Goal: Navigation & Orientation: Find specific page/section

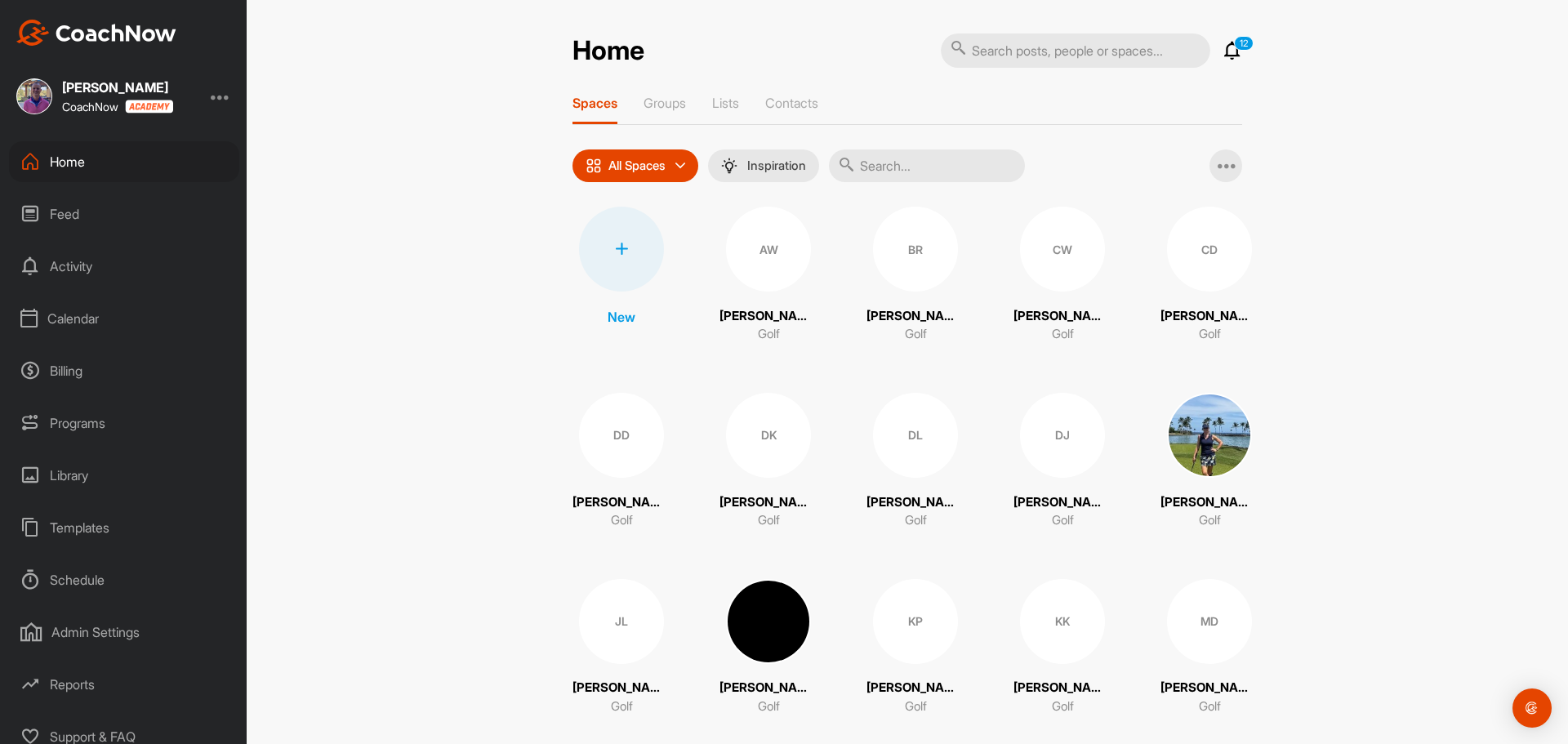
click at [82, 317] on div "Calendar" at bounding box center [123, 318] width 230 height 41
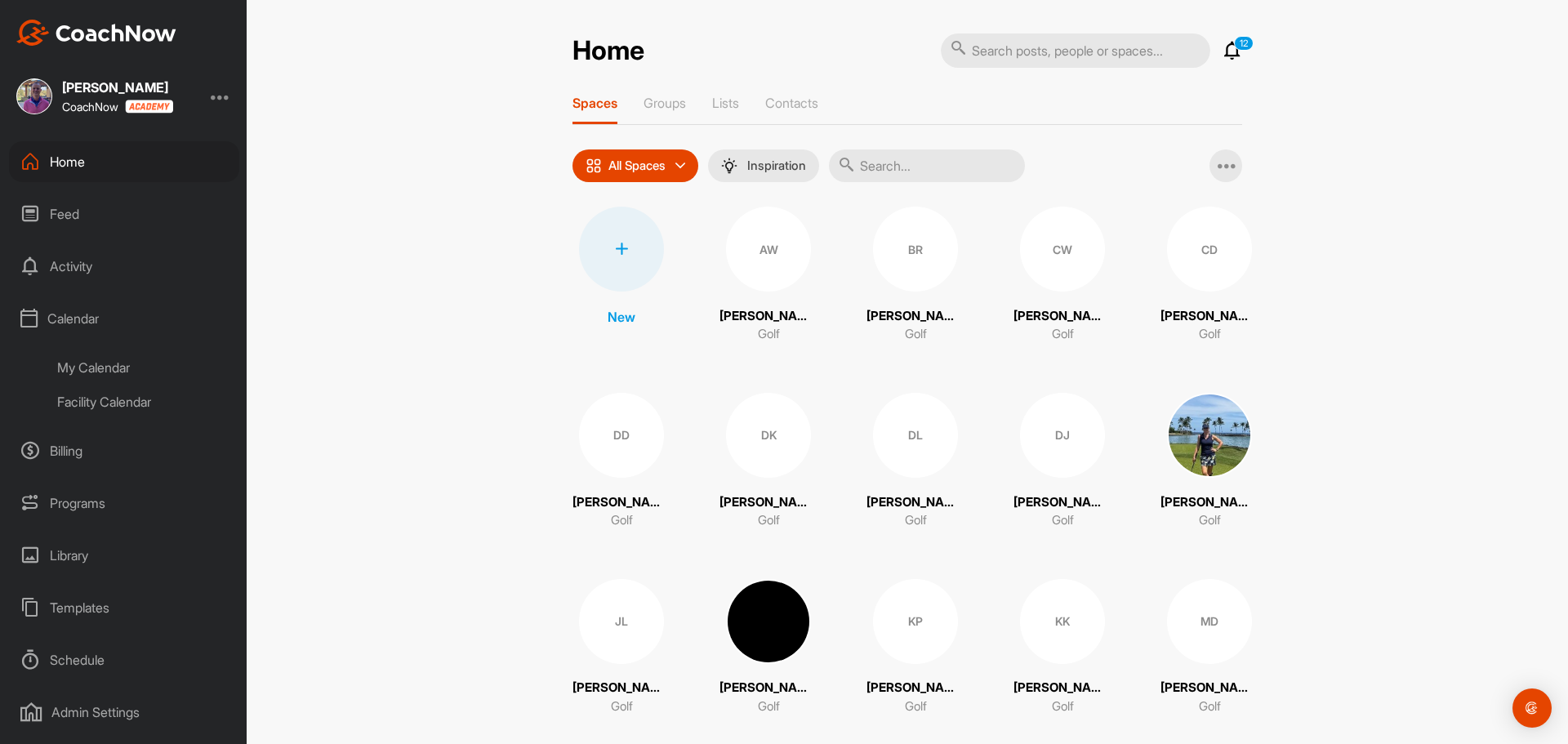
click at [102, 368] on div "My Calendar" at bounding box center [142, 368] width 193 height 34
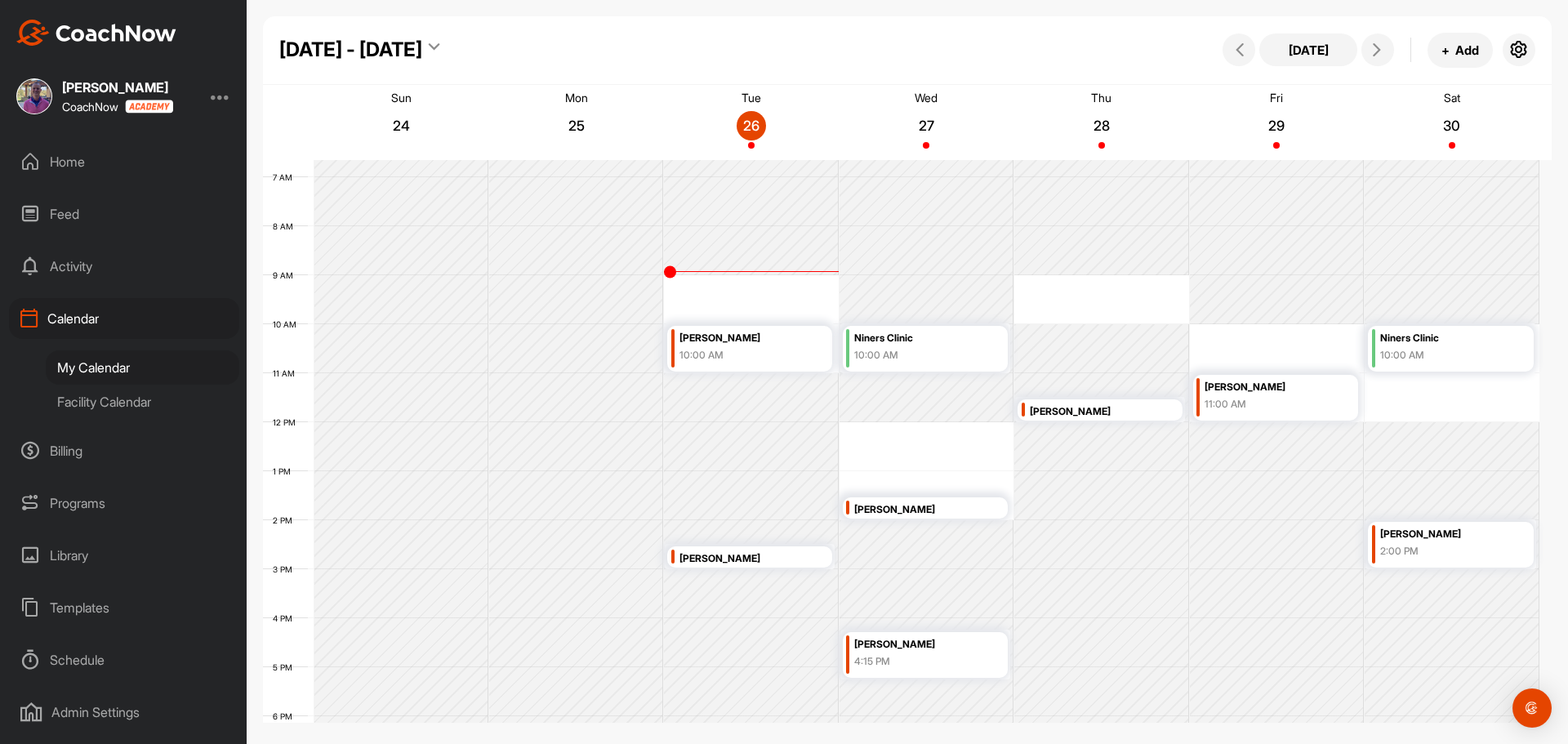
scroll to position [364, 0]
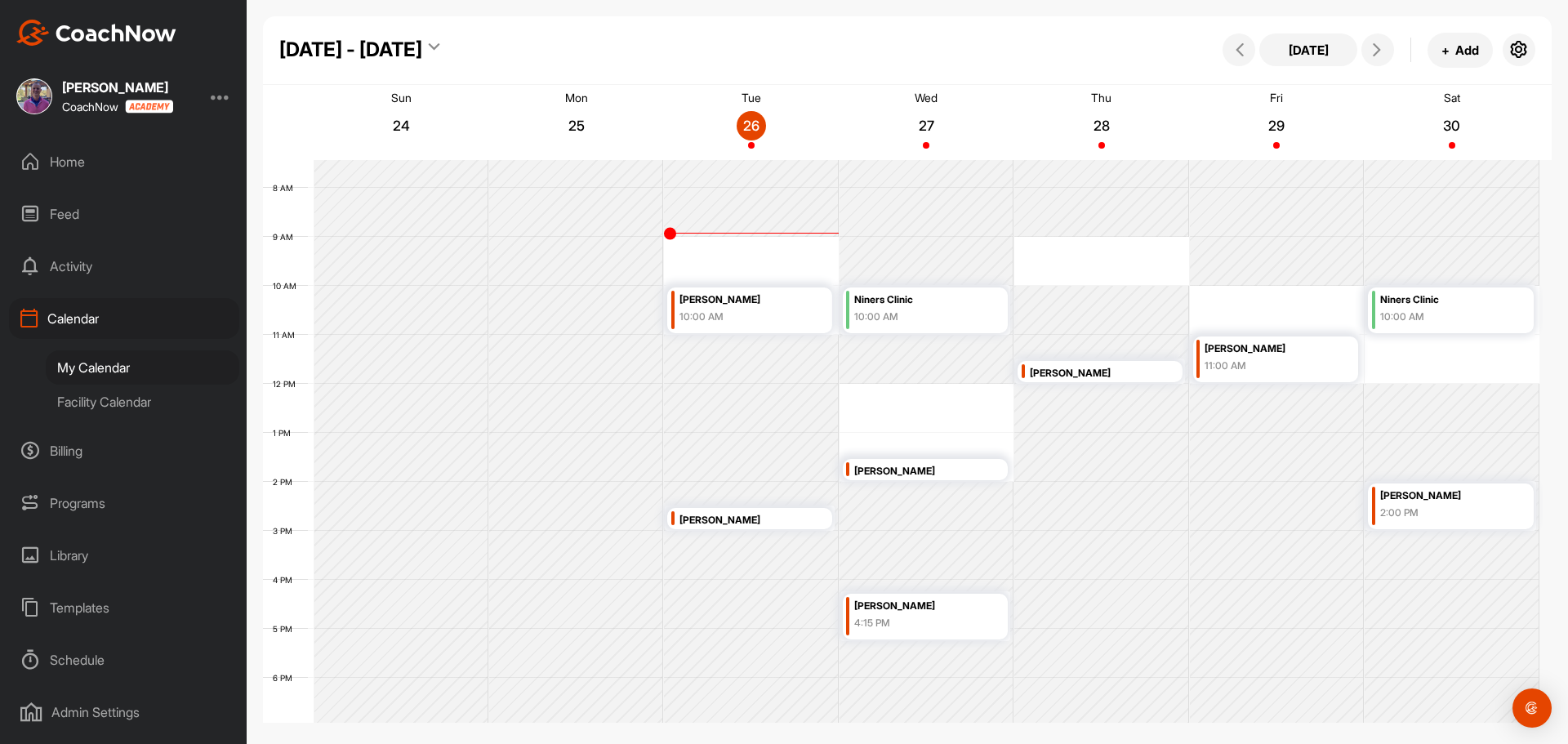
click at [125, 400] on div "Facility Calendar" at bounding box center [142, 402] width 193 height 34
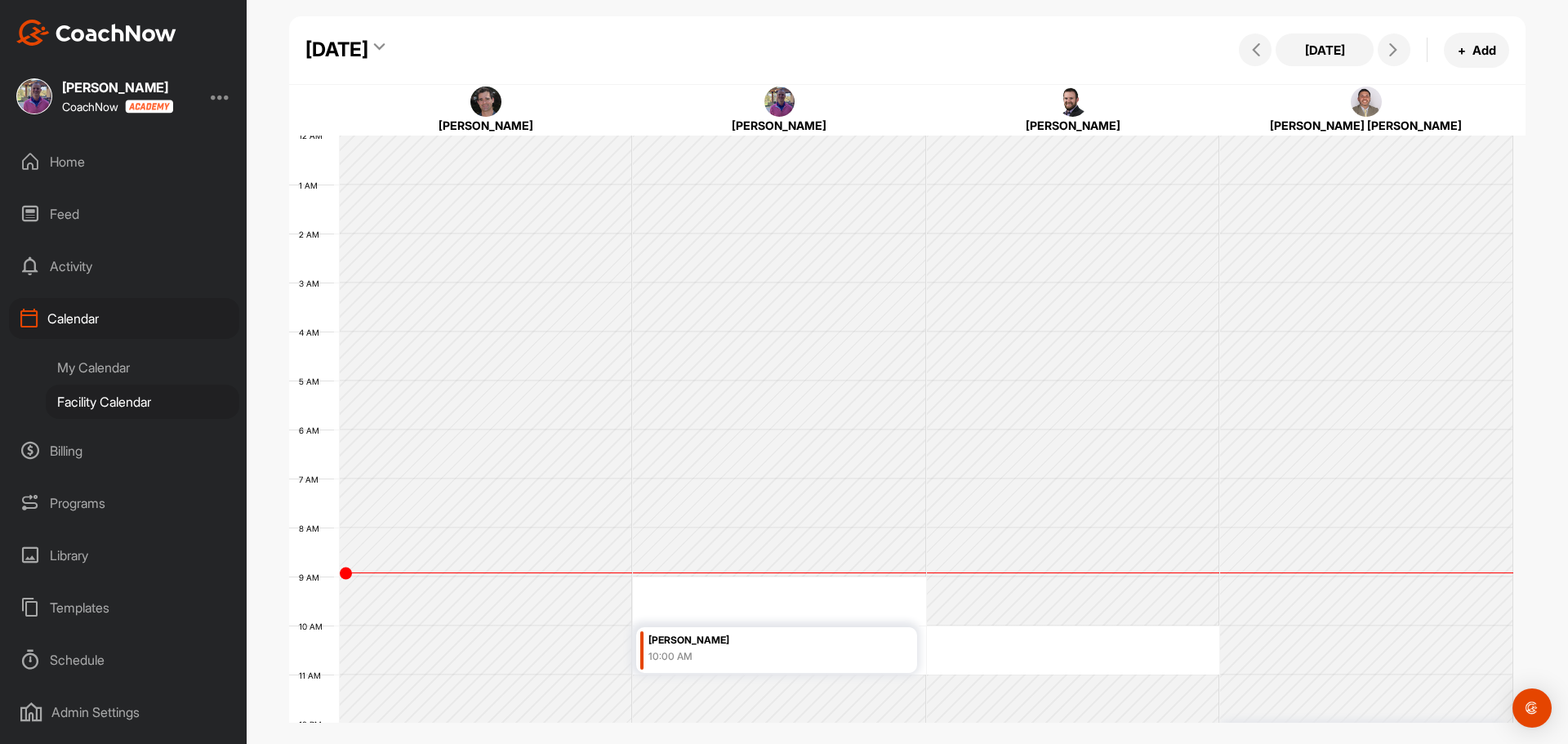
scroll to position [282, 0]
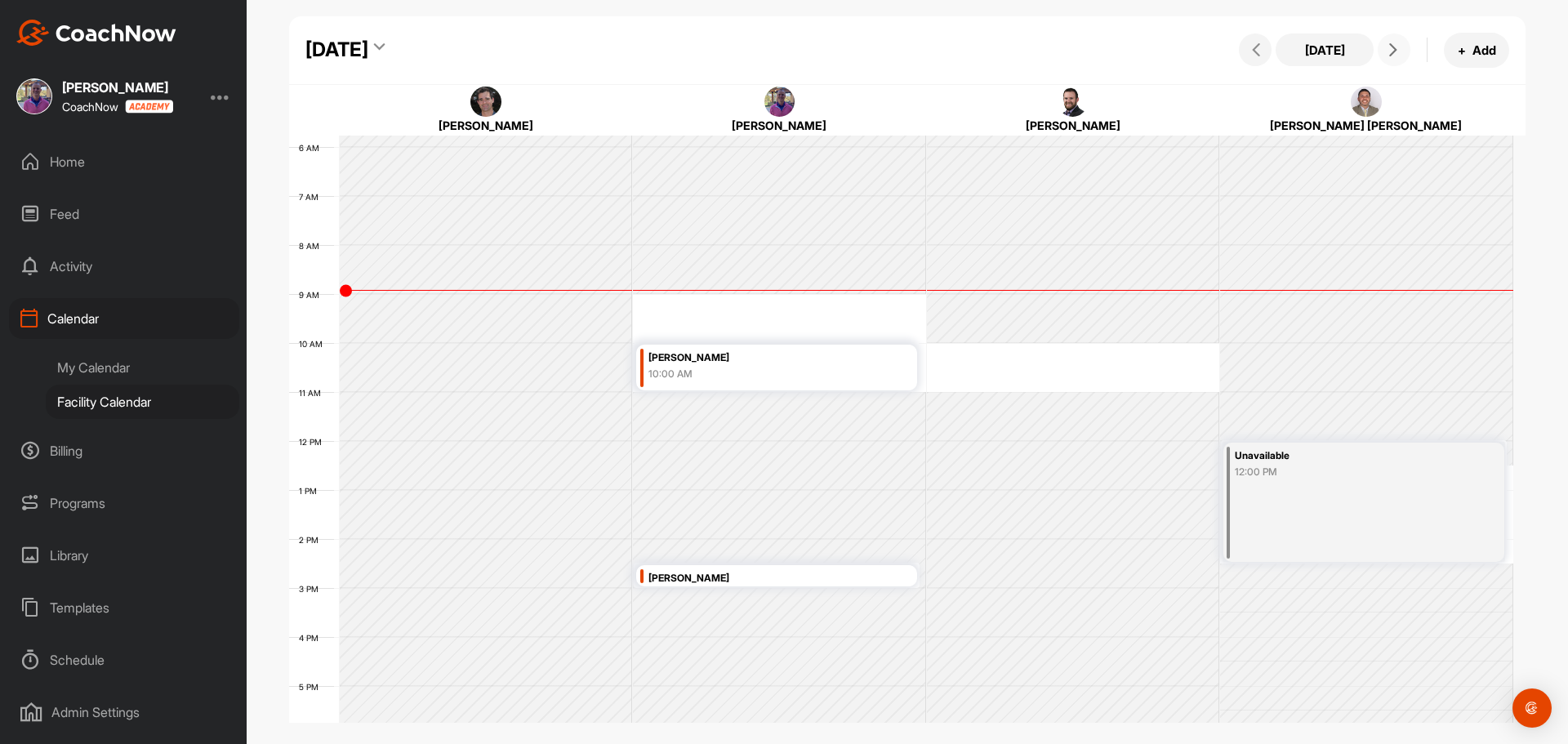
click at [1391, 44] on icon at bounding box center [1393, 50] width 13 height 13
